Goal: Transaction & Acquisition: Purchase product/service

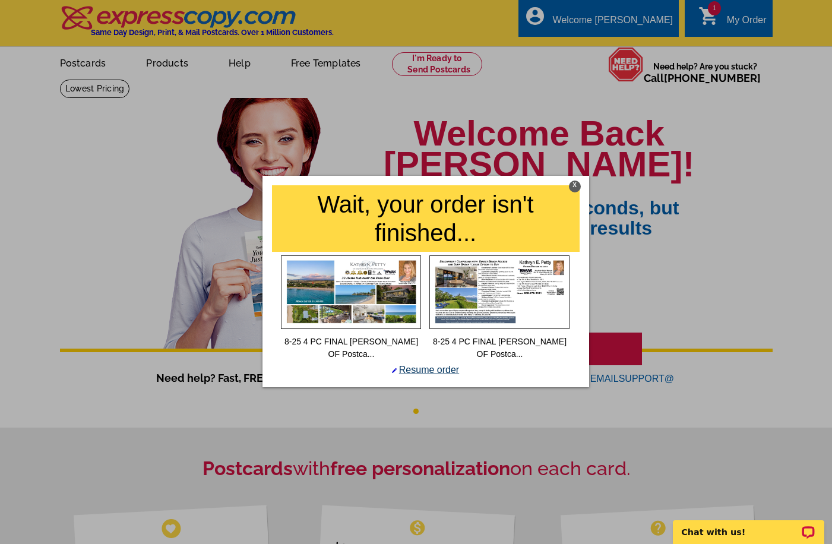
click at [424, 370] on link "Resume order" at bounding box center [425, 370] width 67 height 10
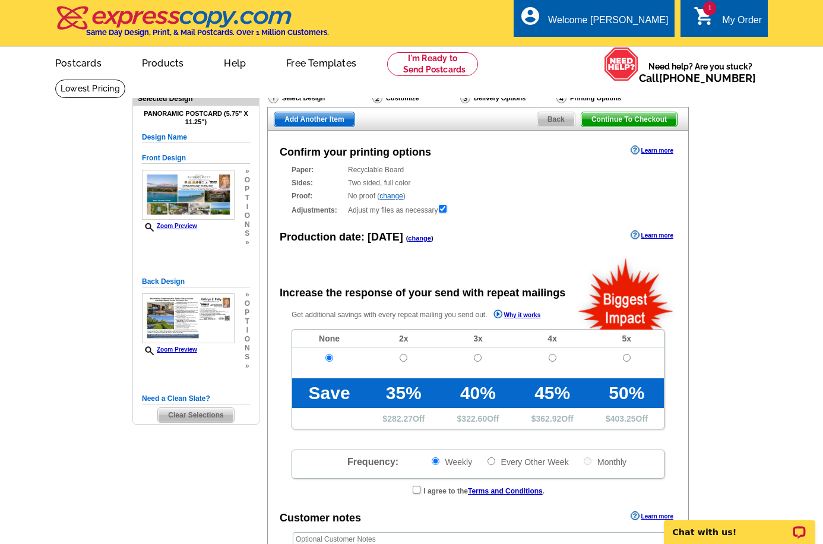
radio input "false"
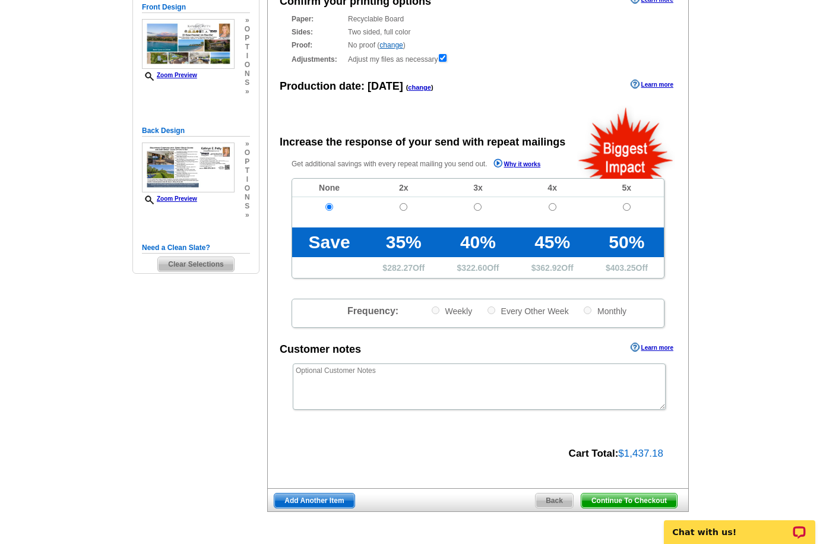
scroll to position [178, 0]
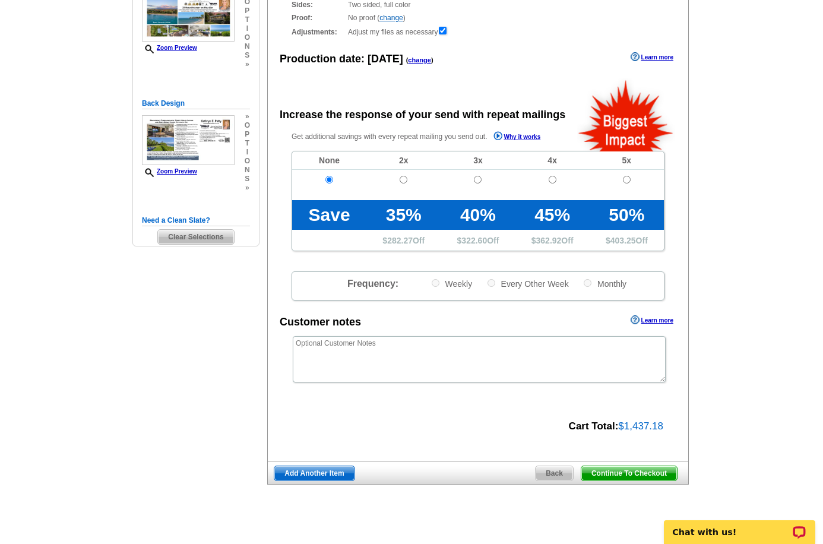
click at [640, 474] on span "Continue To Checkout" at bounding box center [630, 473] width 96 height 14
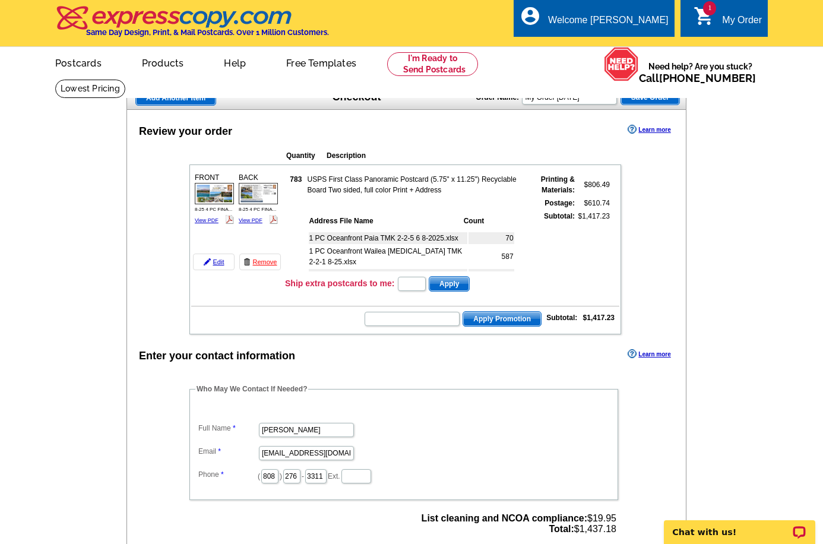
scroll to position [11, 0]
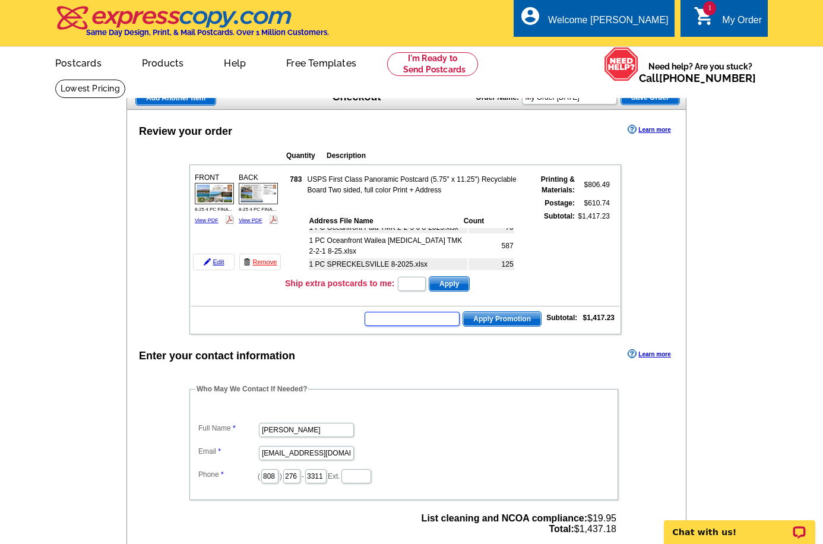
click at [406, 315] on input "text" at bounding box center [412, 319] width 95 height 14
type input "SMS60W"
click at [475, 318] on span "Apply Promotion" at bounding box center [502, 319] width 78 height 14
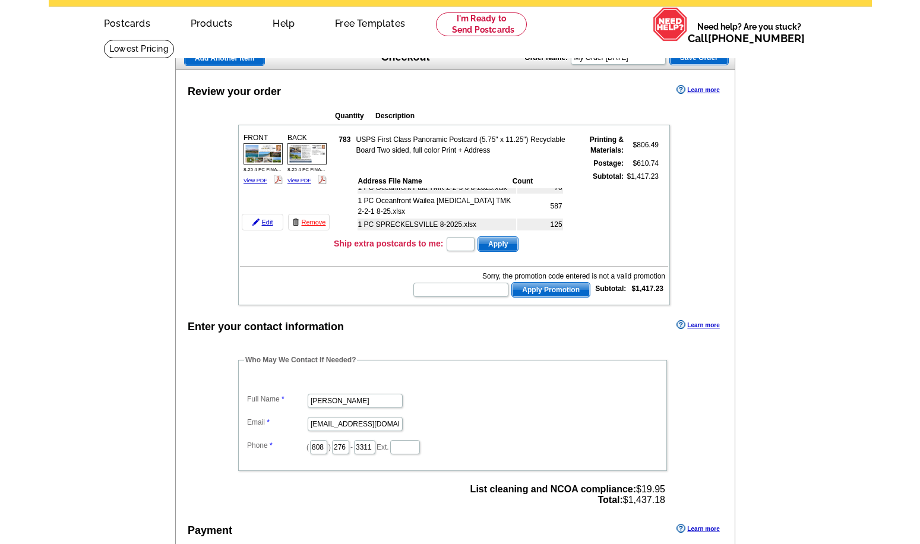
scroll to position [59, 0]
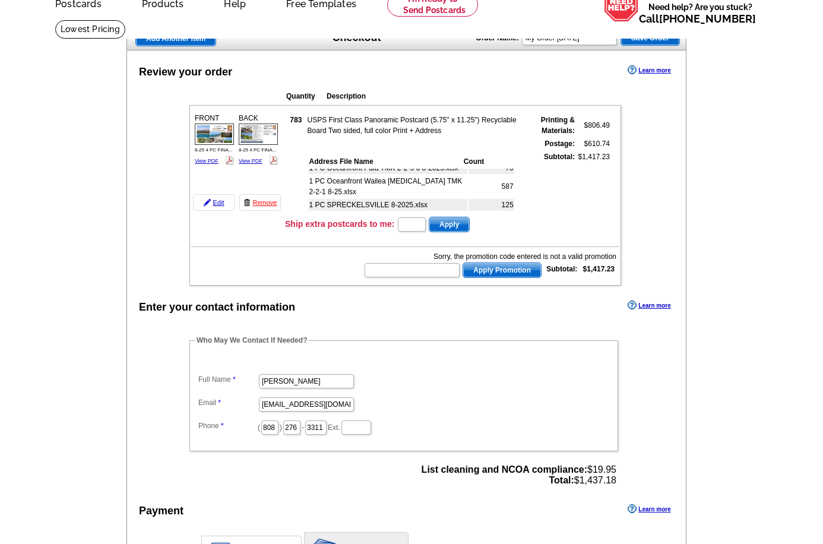
click at [750, 135] on main "Add Another Item Checkout Order Name: My Order 2025-08-19 Save Order Review you…" at bounding box center [411, 419] width 823 height 798
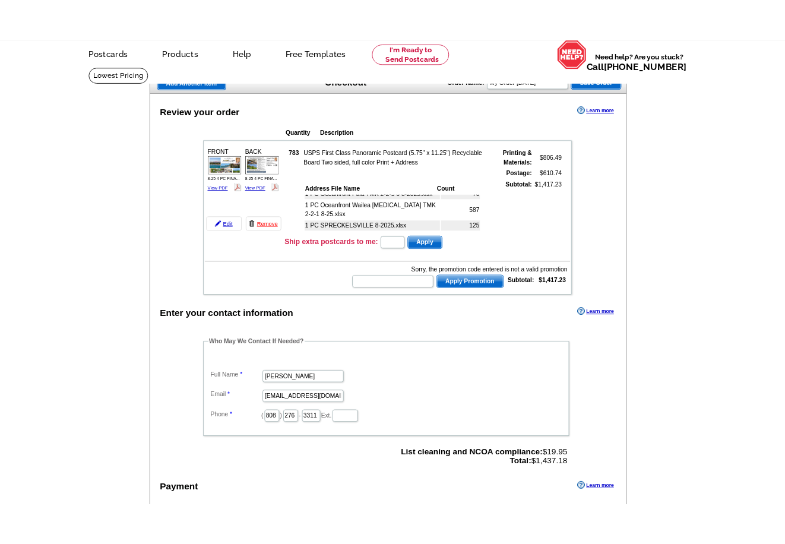
scroll to position [0, 0]
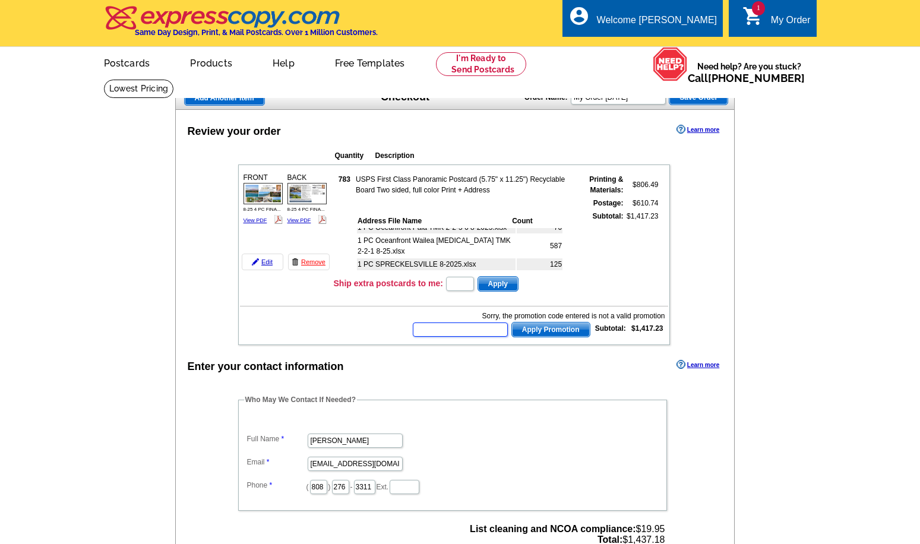
click at [457, 333] on input "text" at bounding box center [460, 330] width 95 height 14
type input "Y40"
click at [532, 333] on span "Apply Promotion" at bounding box center [551, 330] width 78 height 14
click at [454, 330] on input "text" at bounding box center [460, 330] width 95 height 14
click at [480, 331] on input "text" at bounding box center [460, 330] width 95 height 14
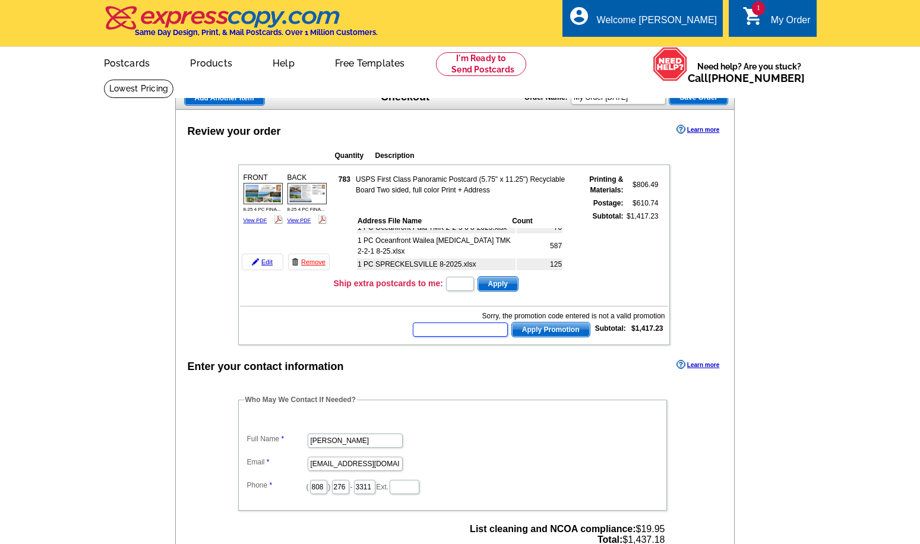
click at [456, 330] on input "text" at bounding box center [460, 330] width 95 height 14
type input "PMUSA50"
click at [524, 333] on span "Apply Promotion" at bounding box center [551, 330] width 78 height 14
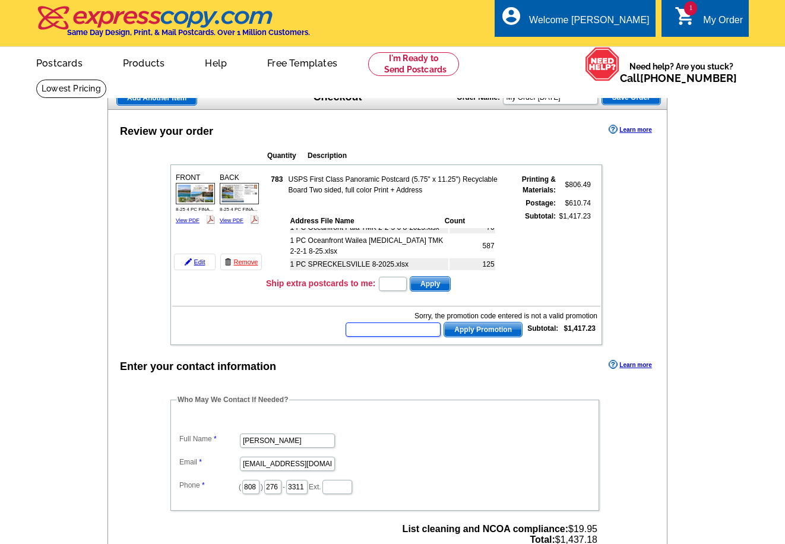
click at [393, 331] on input "text" at bounding box center [393, 330] width 95 height 14
type input "CC2330"
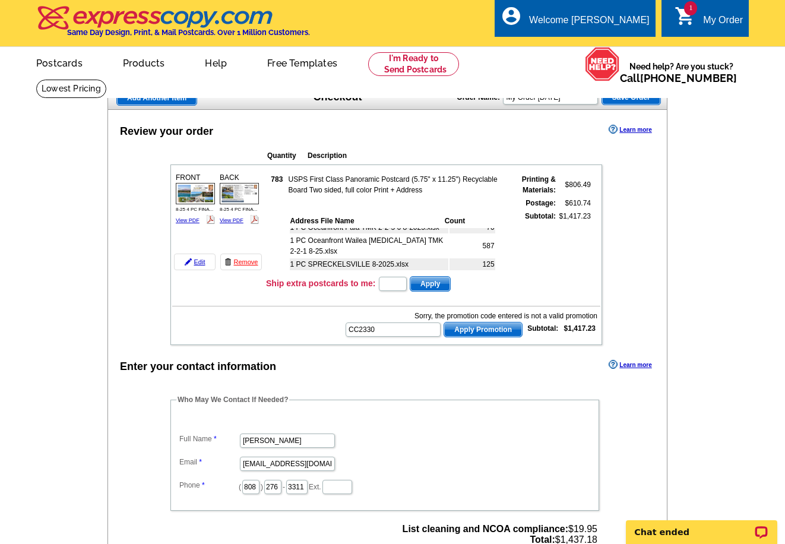
click at [460, 335] on span "Apply Promotion" at bounding box center [483, 330] width 78 height 14
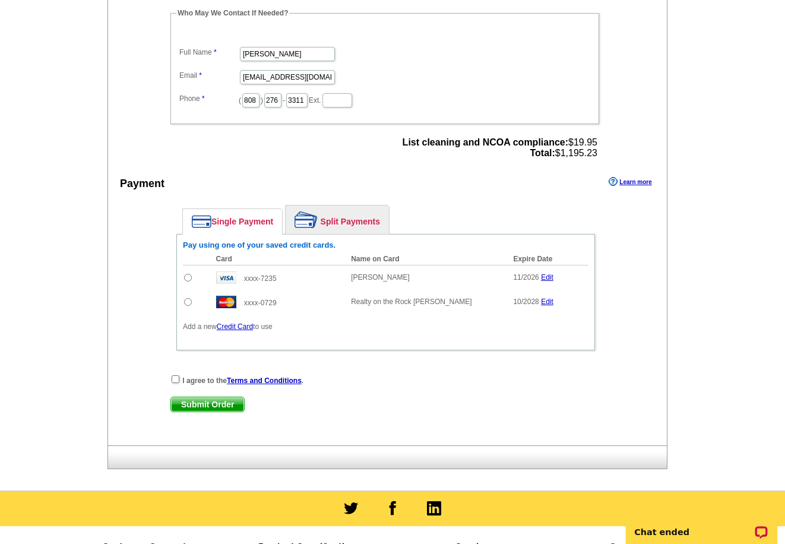
scroll to position [416, 0]
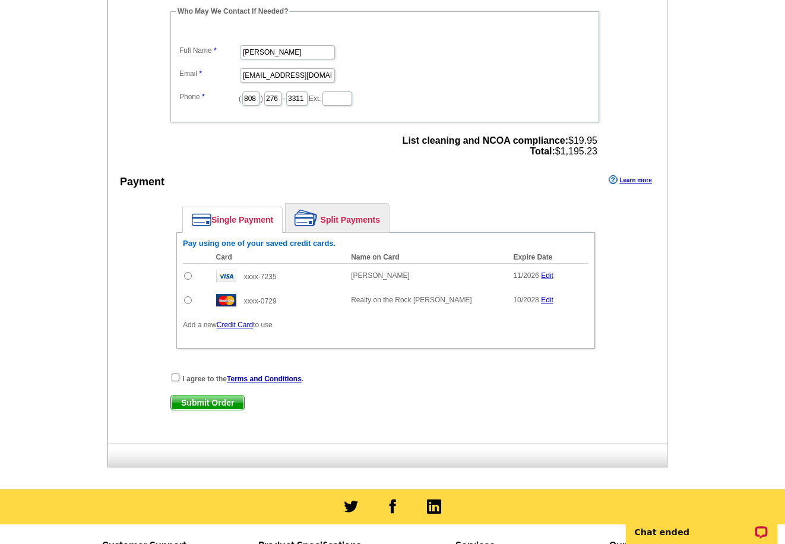
click at [187, 277] on input "radio" at bounding box center [188, 276] width 8 height 8
radio input "true"
click at [175, 380] on input "checkbox" at bounding box center [176, 378] width 8 height 8
checkbox input "true"
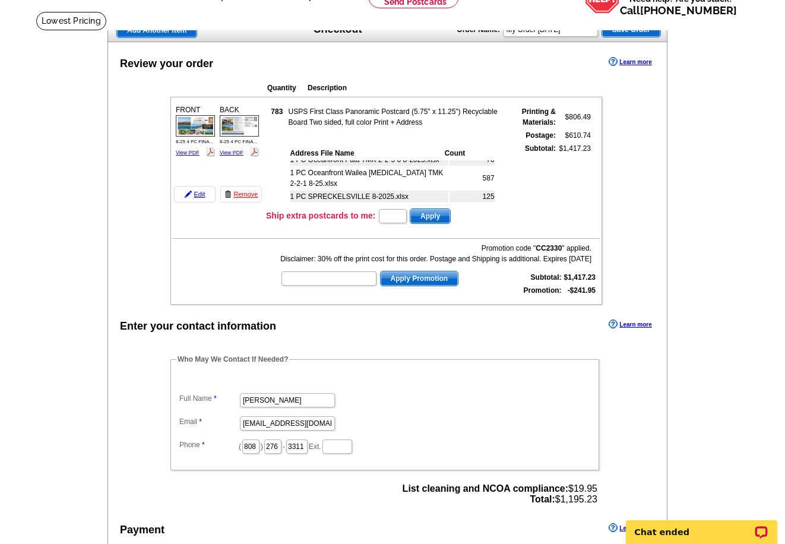
scroll to position [0, 0]
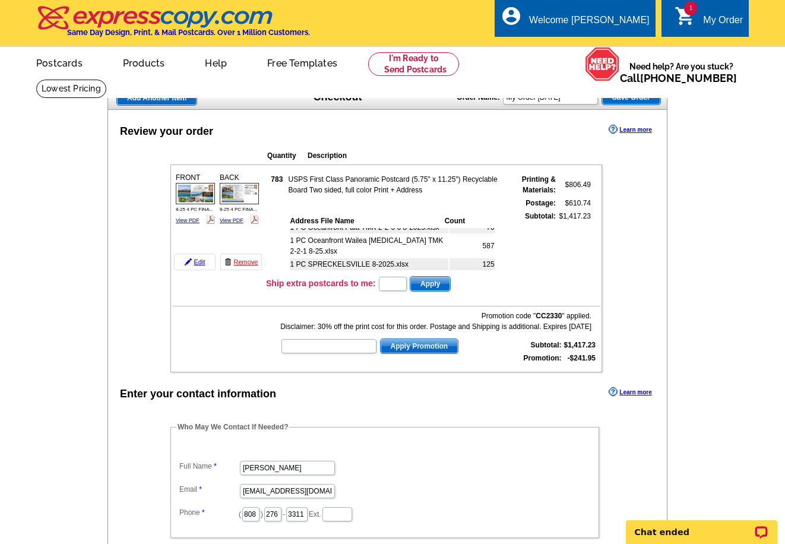
click at [185, 217] on div "FRONT 8-25 4 PC FINA... View PDF" at bounding box center [195, 198] width 43 height 56
click at [184, 223] on link "View PDF" at bounding box center [188, 220] width 24 height 6
click at [231, 225] on div "BACK 8-25 4 PC FINA... View PDF" at bounding box center [239, 198] width 43 height 56
click at [231, 223] on link "View PDF" at bounding box center [232, 220] width 24 height 6
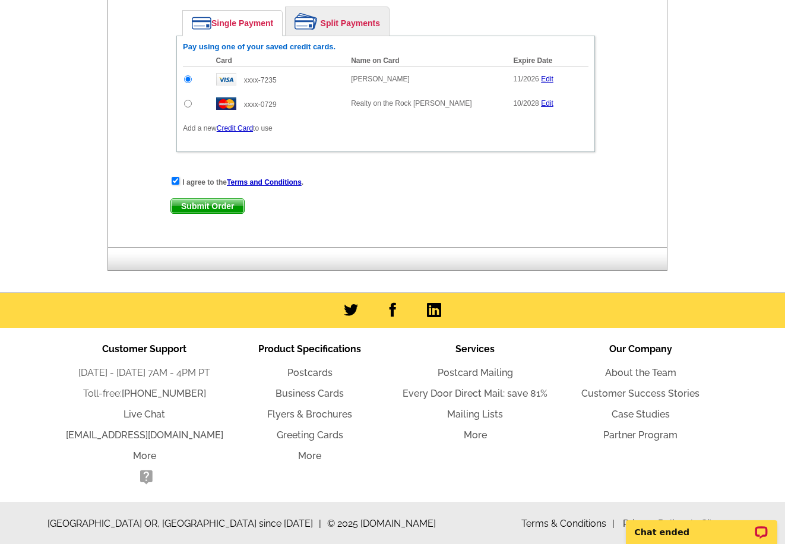
scroll to position [615, 0]
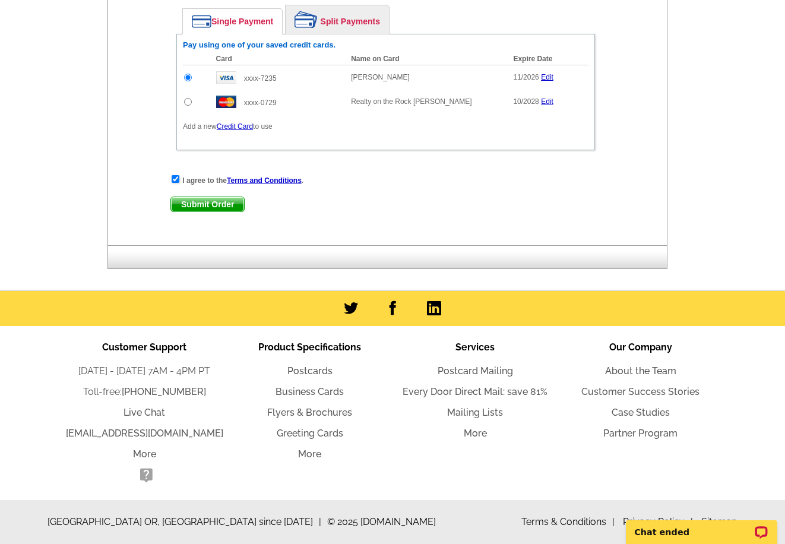
click at [203, 201] on span "Submit Order" at bounding box center [207, 204] width 73 height 14
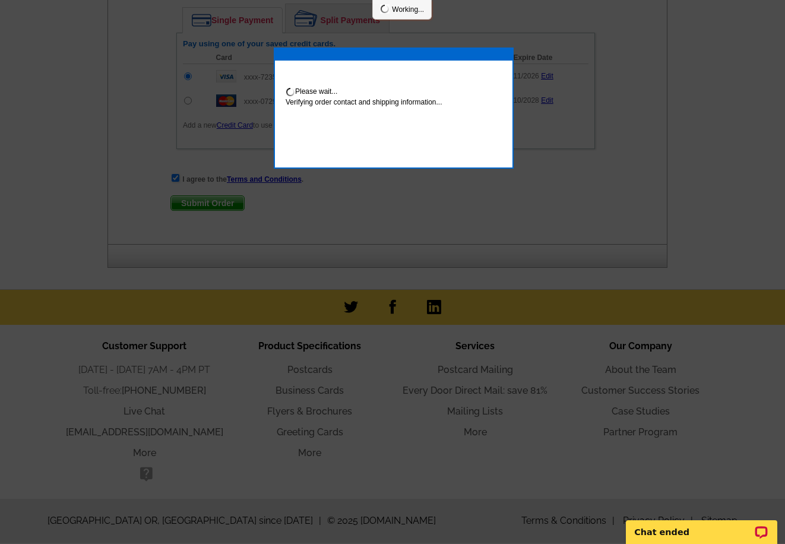
scroll to position [675, 0]
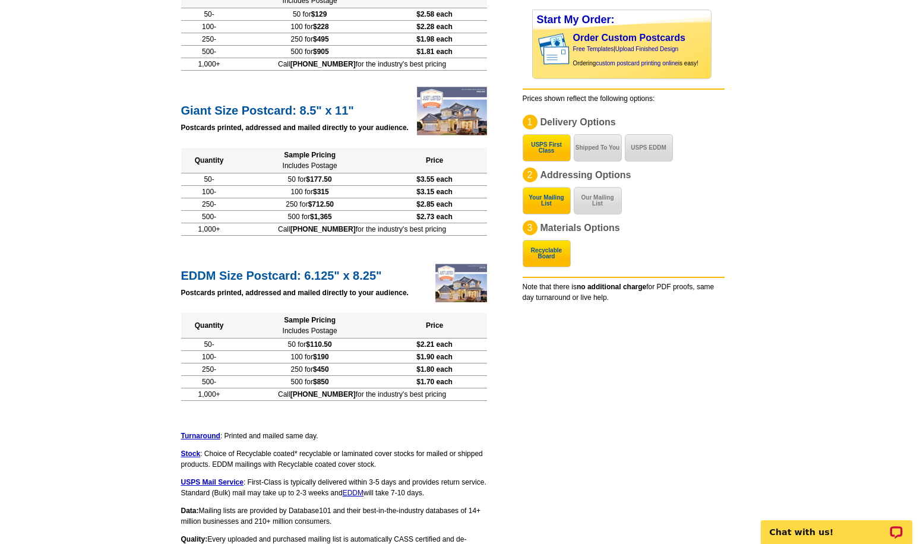
scroll to position [535, 0]
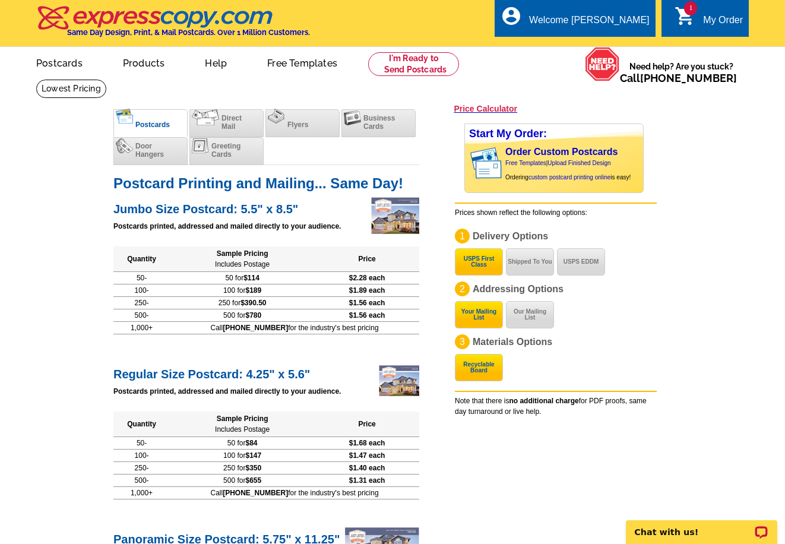
click at [158, 18] on img at bounding box center [155, 17] width 238 height 25
